Goal: Information Seeking & Learning: Learn about a topic

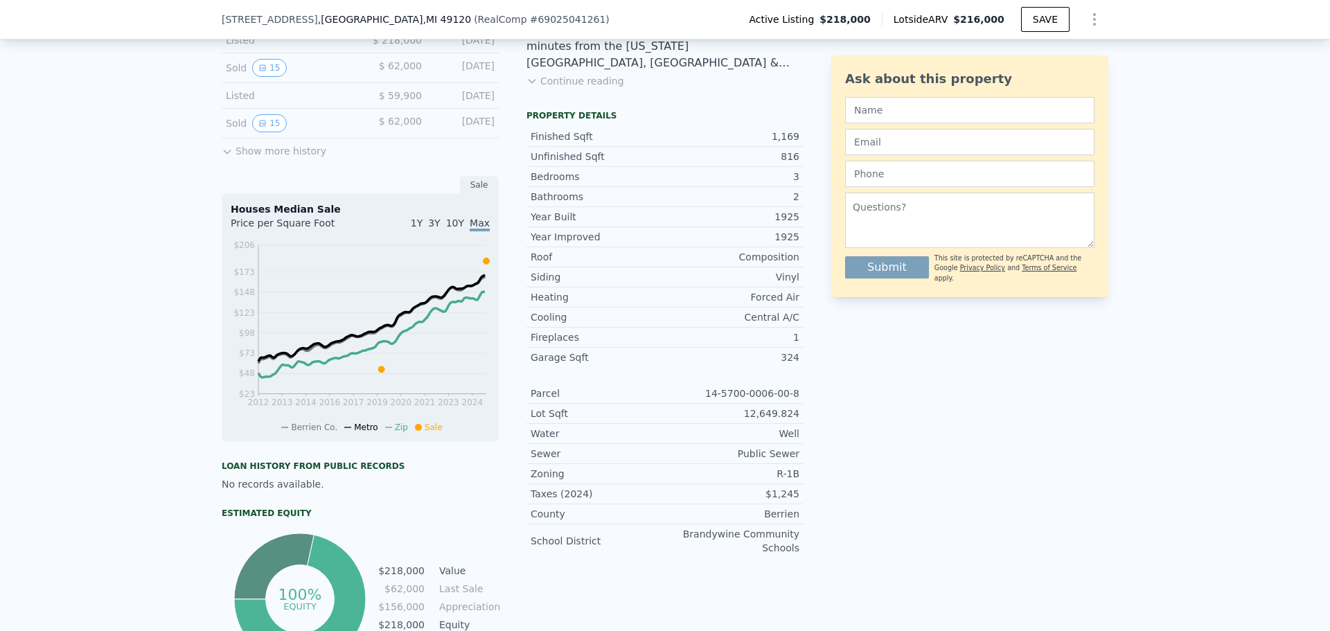
scroll to position [64, 0]
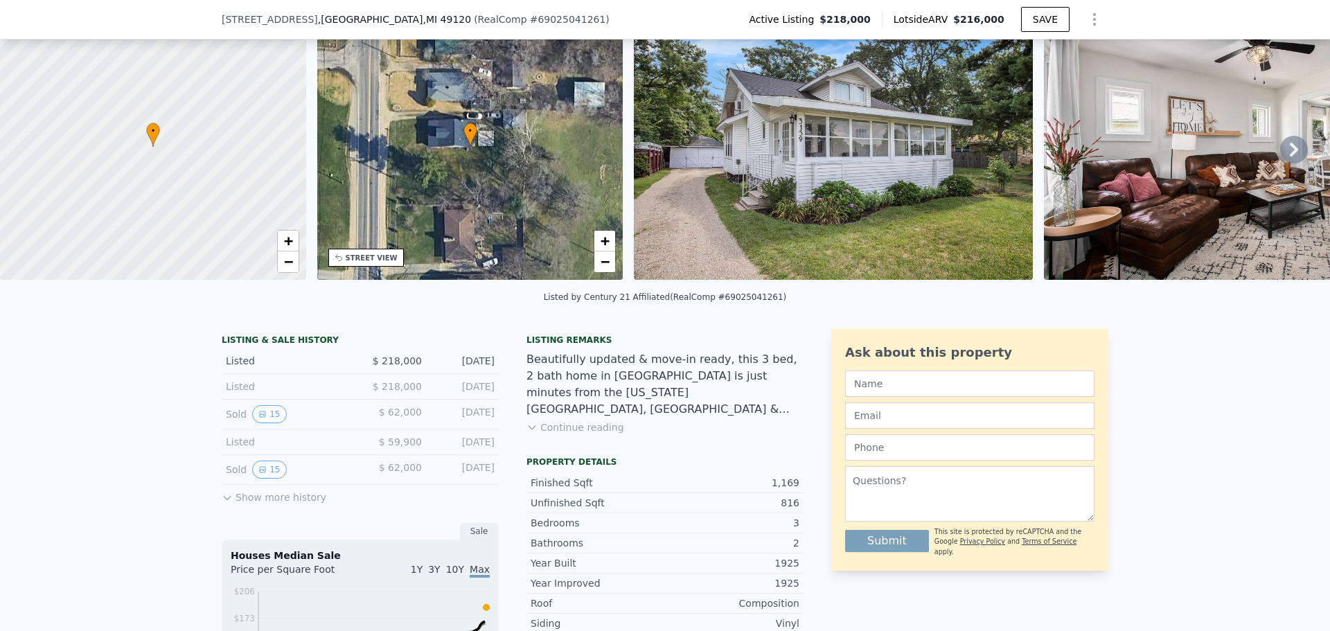
click at [230, 423] on div "Sold 15" at bounding box center [287, 414] width 123 height 18
click at [260, 418] on icon "View historical data" at bounding box center [262, 414] width 8 height 8
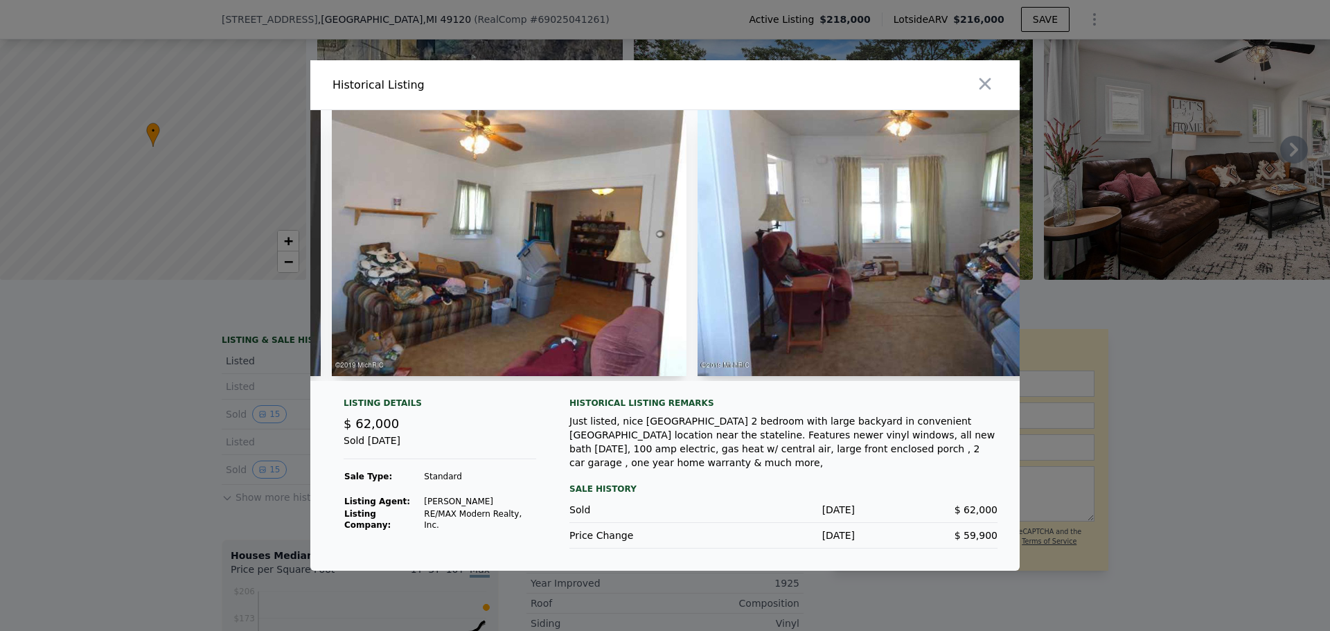
scroll to position [0, 1478]
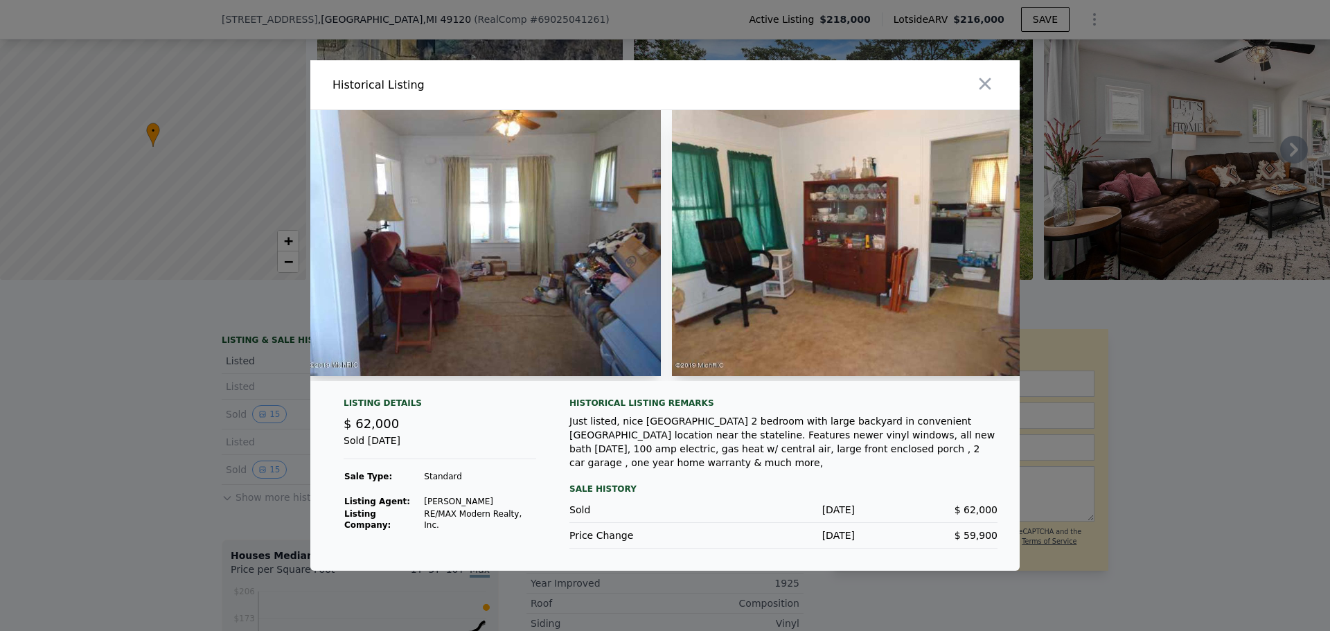
click at [289, 200] on div at bounding box center [665, 315] width 1330 height 631
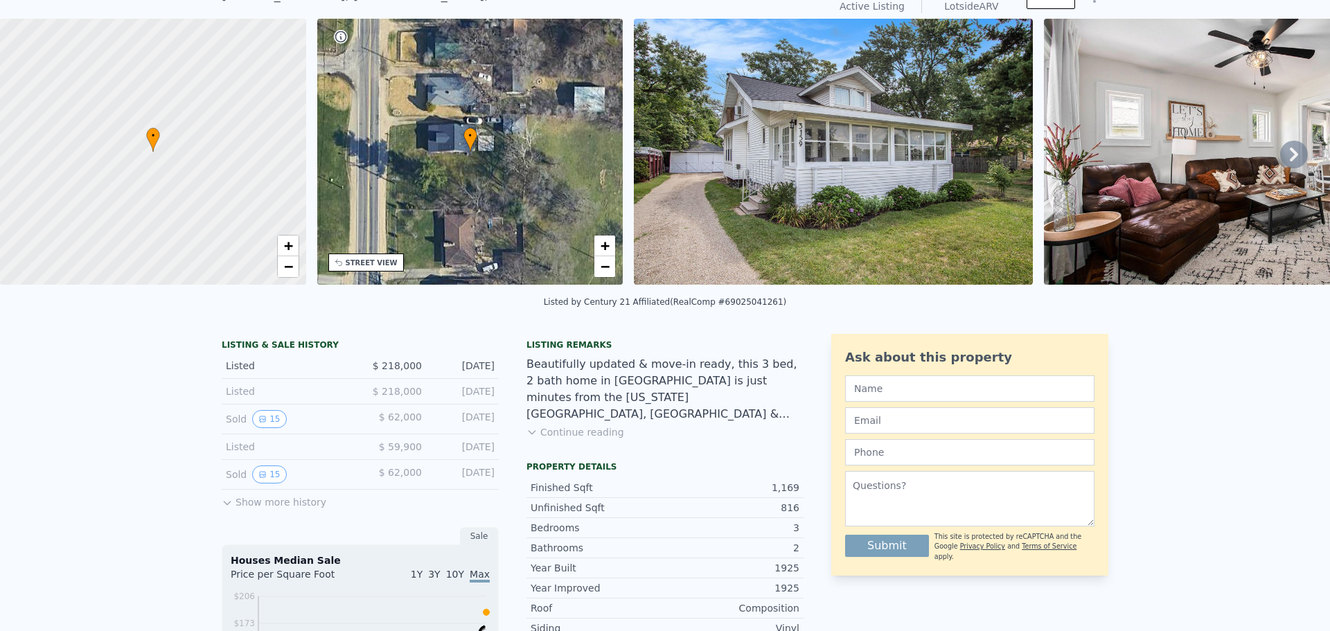
scroll to position [0, 0]
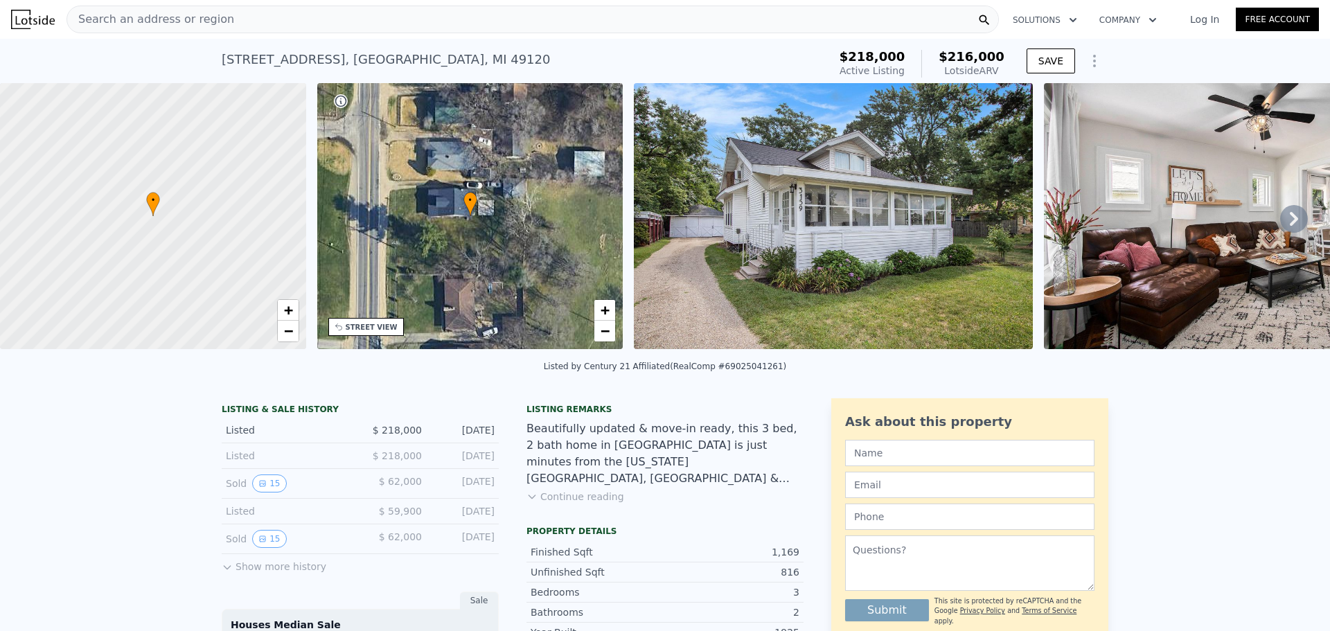
click at [310, 7] on div "Search an address or region" at bounding box center [532, 20] width 932 height 28
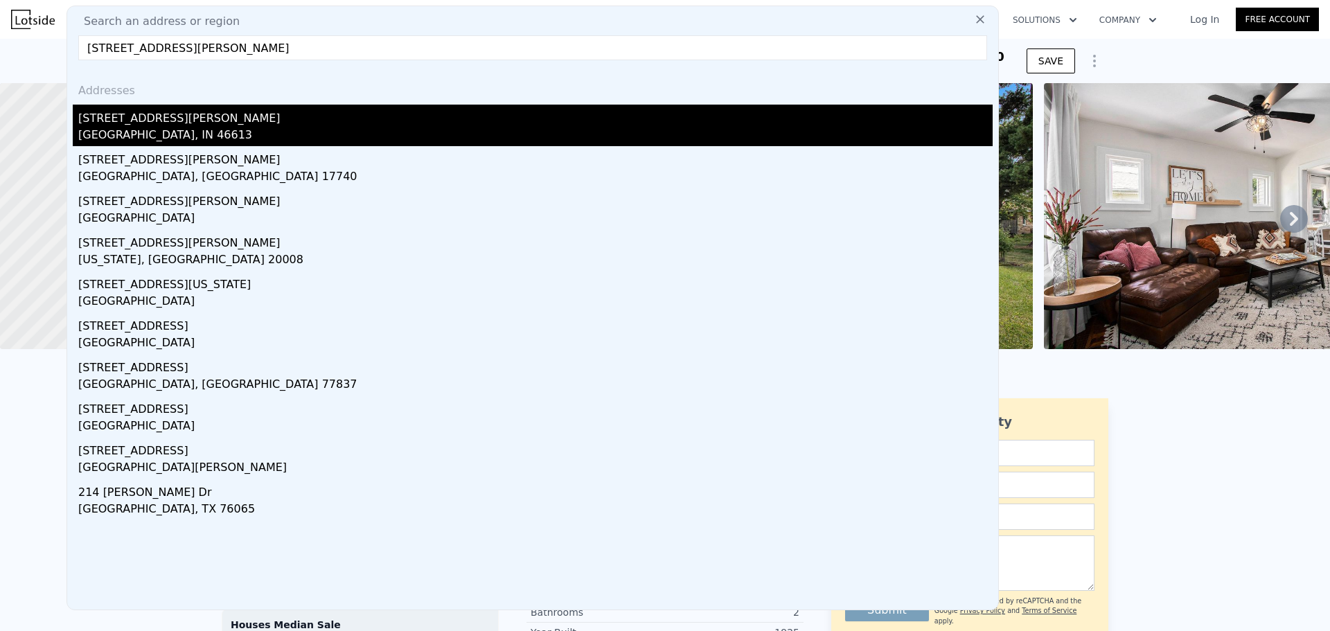
type input "[STREET_ADDRESS][PERSON_NAME]"
click at [195, 134] on div "[GEOGRAPHIC_DATA], IN 46613" at bounding box center [535, 136] width 914 height 19
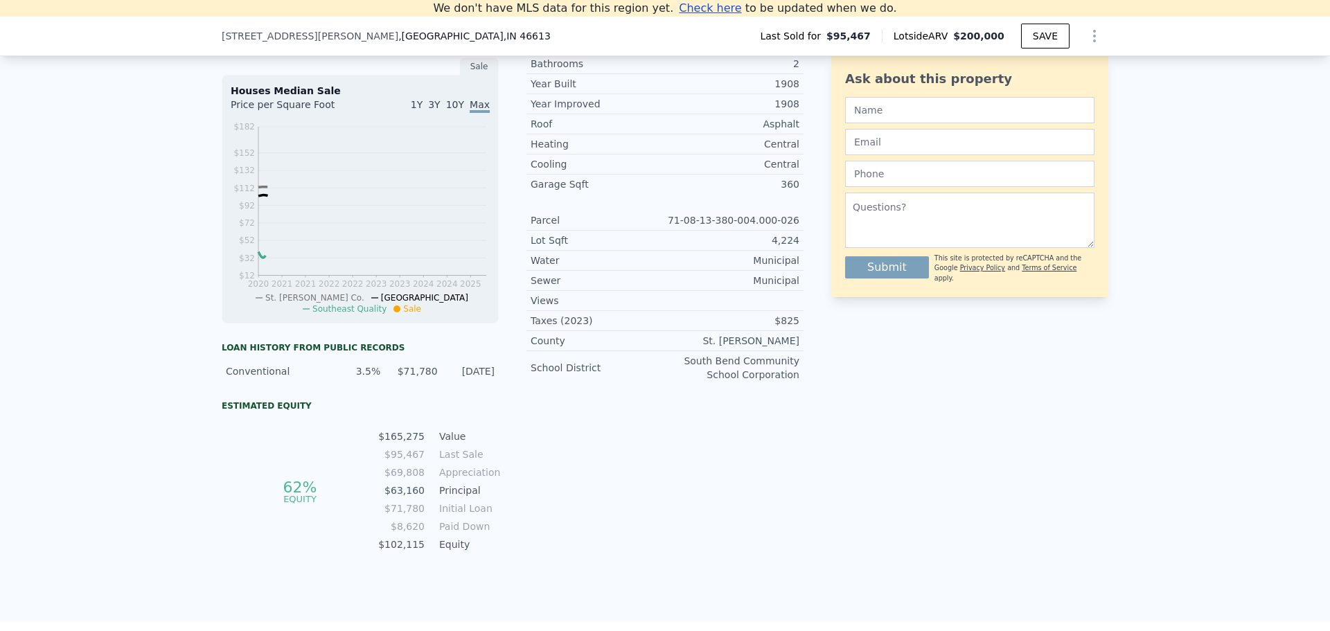
scroll to position [192, 0]
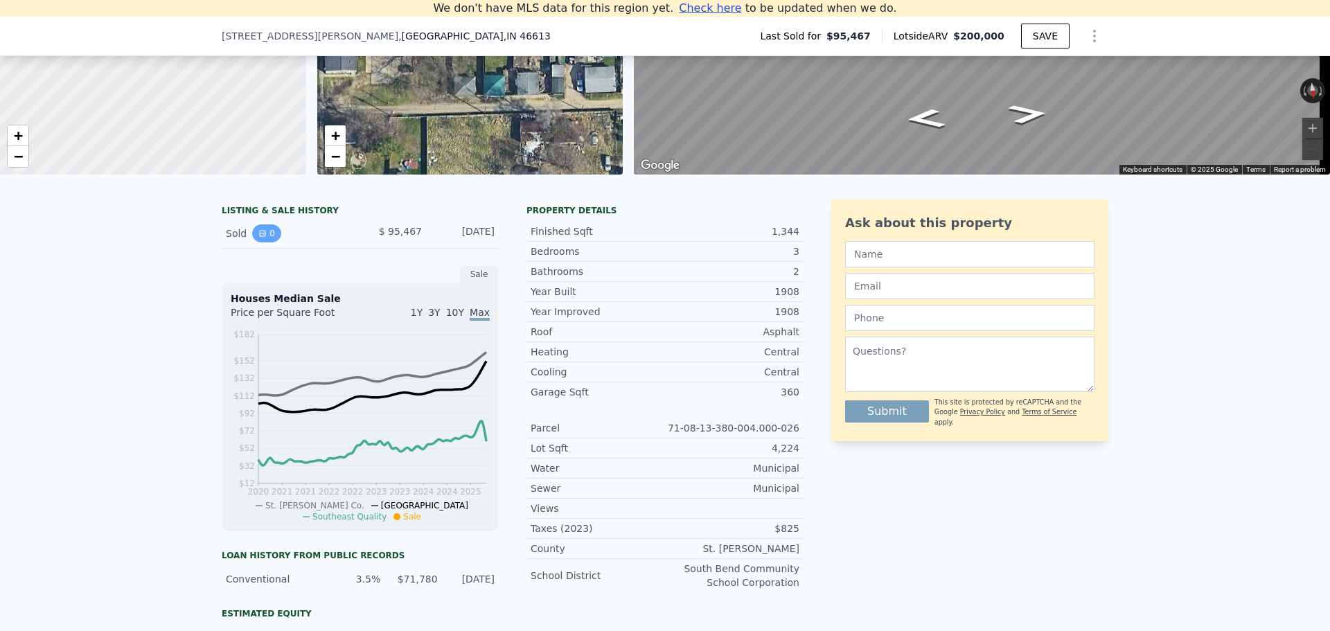
click at [266, 242] on button "0" at bounding box center [266, 233] width 29 height 18
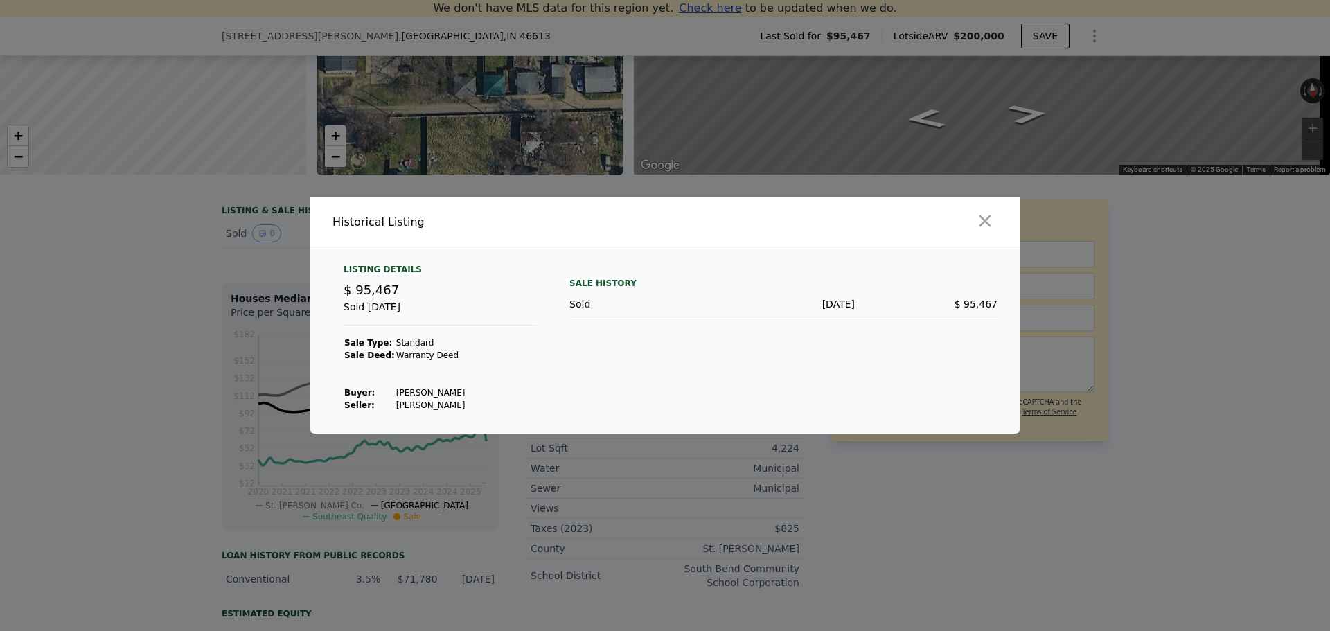
click at [197, 280] on div at bounding box center [665, 315] width 1330 height 631
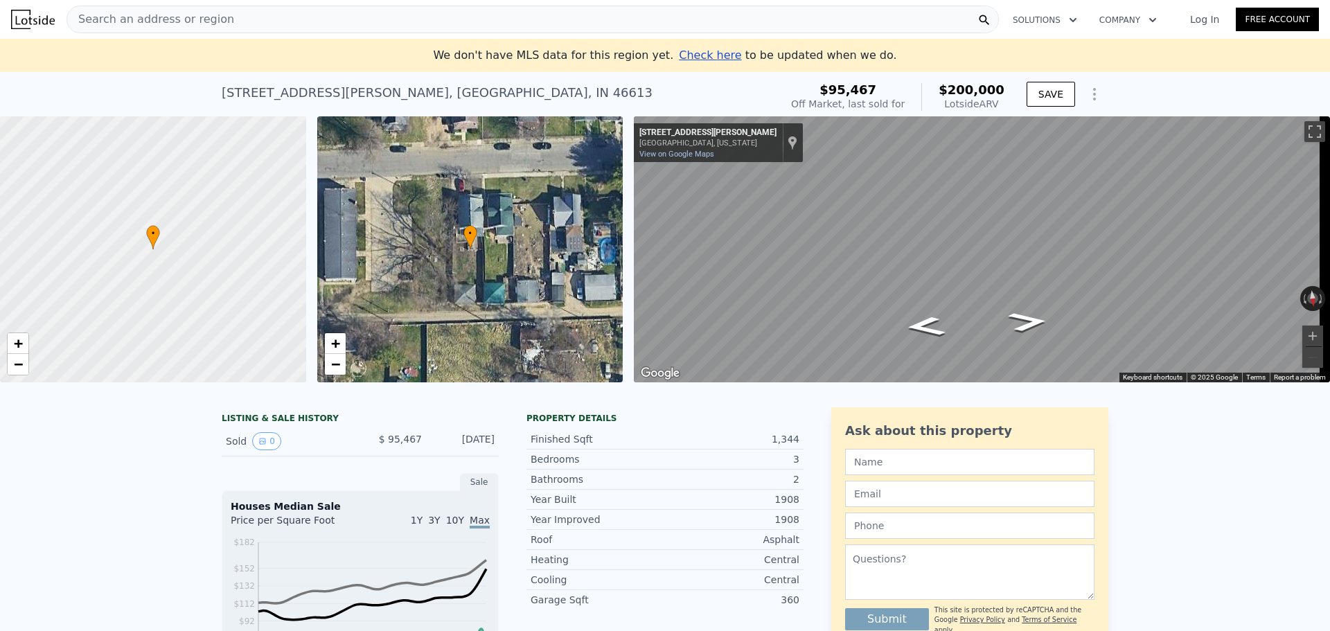
scroll to position [123, 0]
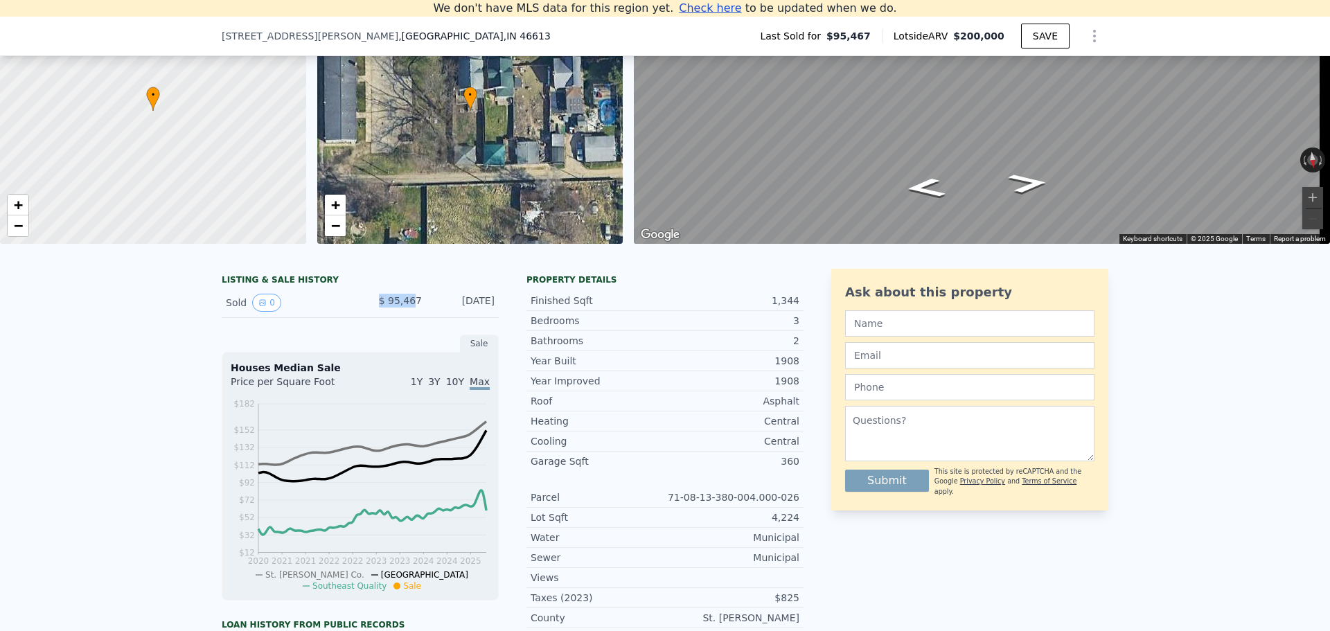
drag, startPoint x: 413, startPoint y: 310, endPoint x: 352, endPoint y: 312, distance: 61.0
click at [352, 312] on div "Sold 0 $ 95,467 [DATE]" at bounding box center [360, 303] width 277 height 30
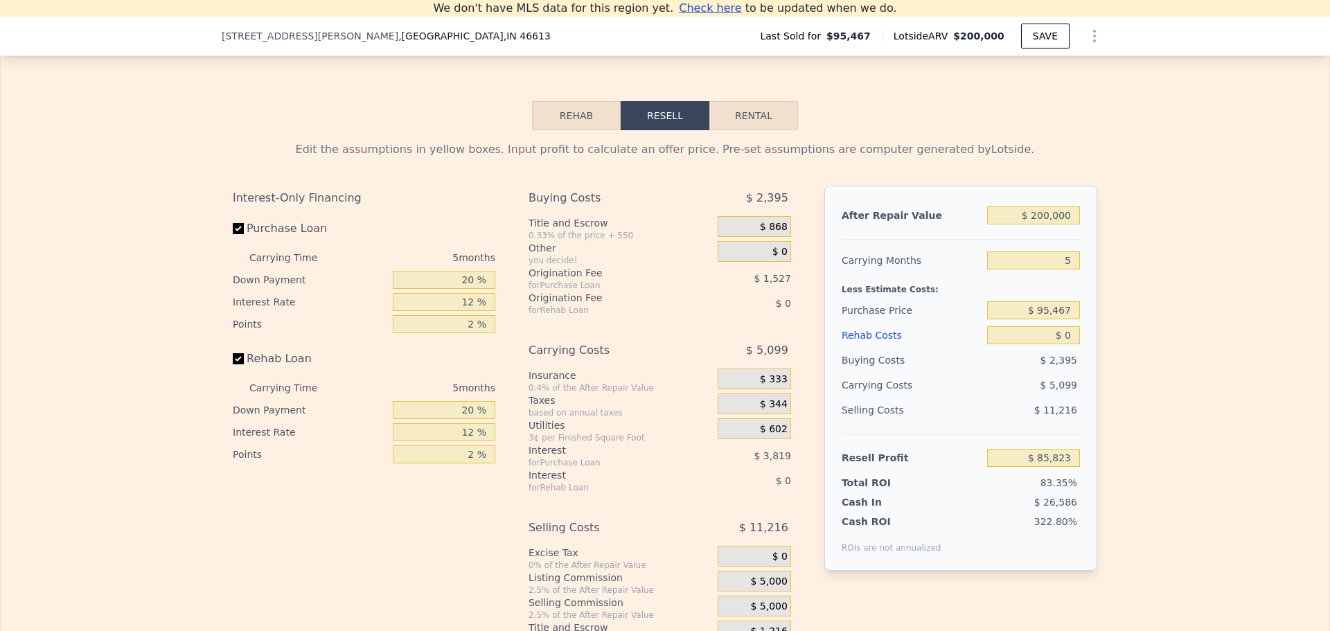
scroll to position [1646, 0]
